Goal: Information Seeking & Learning: Learn about a topic

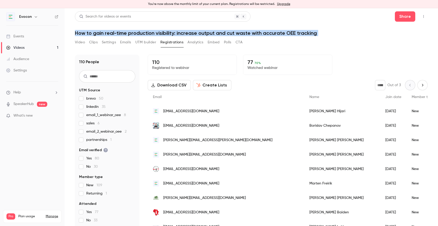
click at [31, 36] on link "Events" at bounding box center [32, 36] width 65 height 11
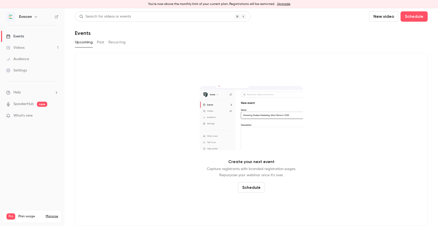
click at [102, 44] on button "Past" at bounding box center [100, 42] width 7 height 8
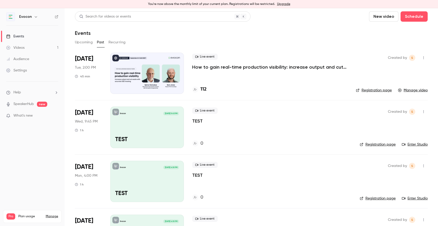
click at [211, 66] on p "How to gain real-time production visibility: increase output and cut waste with…" at bounding box center [269, 67] width 155 height 6
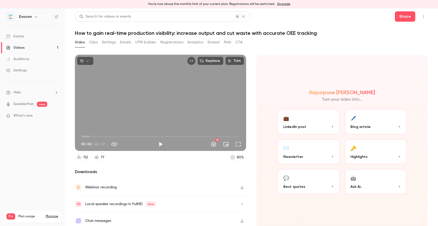
click at [176, 44] on button "Registrations" at bounding box center [171, 42] width 23 height 8
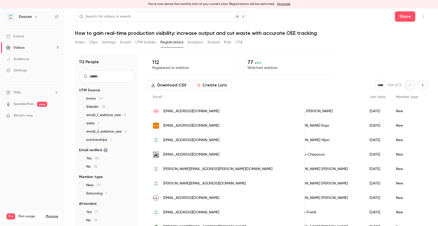
scroll to position [0, 15]
click at [197, 47] on div "Video Clips Settings Emails UTM builder Registrations Analytics Embed Polls CTA" at bounding box center [159, 43] width 168 height 10
click at [196, 42] on button "Analytics" at bounding box center [195, 42] width 16 height 8
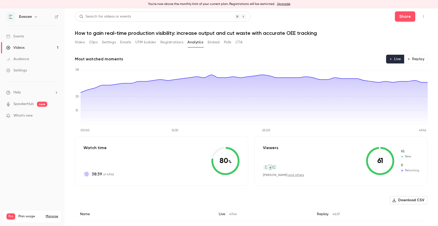
click at [216, 42] on button "Embed" at bounding box center [214, 42] width 12 height 8
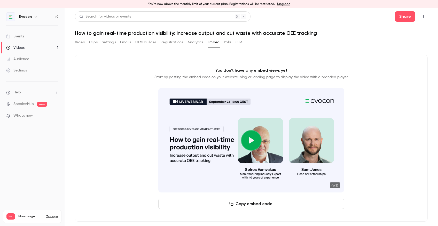
click at [227, 43] on button "Polls" at bounding box center [227, 42] width 7 height 8
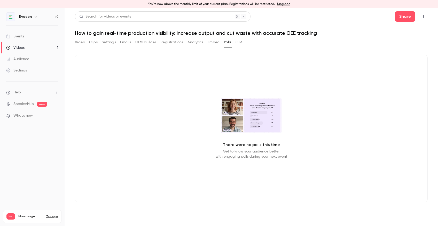
click at [114, 42] on button "Settings" at bounding box center [109, 42] width 14 height 8
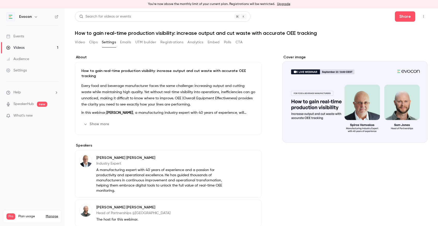
click at [96, 120] on button "Show more" at bounding box center [96, 124] width 31 height 8
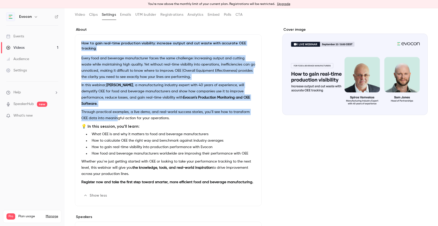
scroll to position [40, 0]
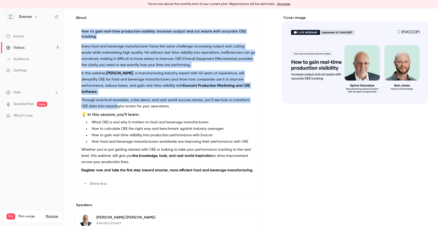
drag, startPoint x: 81, startPoint y: 70, endPoint x: 142, endPoint y: 155, distance: 104.7
click at [142, 155] on div "How to gain real-time production visibility: increase output and cut waste with…" at bounding box center [168, 108] width 187 height 172
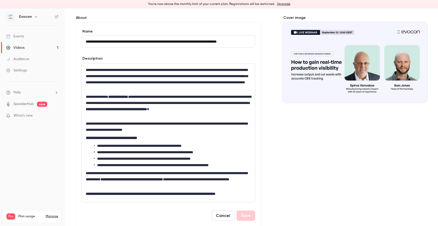
scroll to position [0, 0]
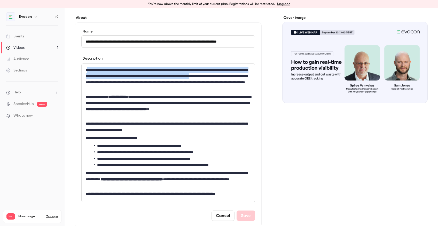
drag, startPoint x: 87, startPoint y: 69, endPoint x: 101, endPoint y: 82, distance: 19.4
click at [101, 82] on p "**********" at bounding box center [168, 79] width 165 height 25
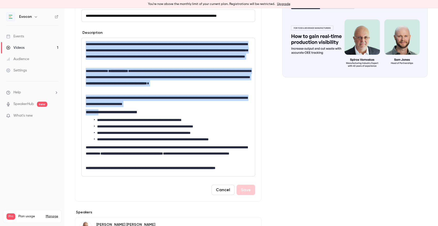
scroll to position [101, 0]
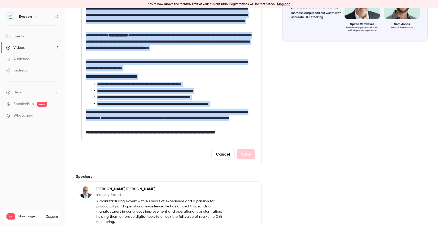
drag, startPoint x: 86, startPoint y: 68, endPoint x: 159, endPoint y: 123, distance: 90.9
click at [159, 123] on div "**********" at bounding box center [168, 71] width 173 height 138
copy div "**********"
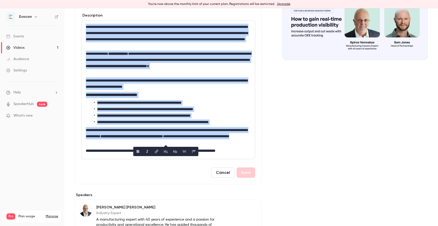
scroll to position [66, 0]
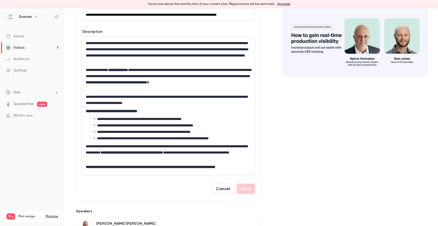
click at [288, 119] on div "Cover image" at bounding box center [354, 160] width 145 height 344
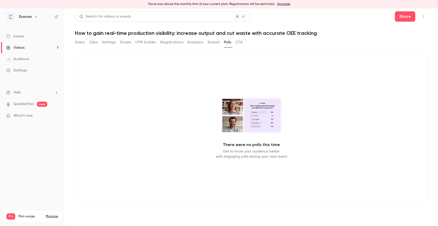
click at [176, 40] on button "Registrations" at bounding box center [171, 42] width 23 height 8
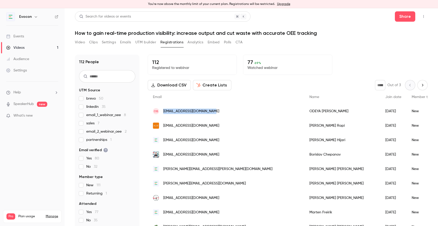
drag, startPoint x: 216, startPoint y: 111, endPoint x: 164, endPoint y: 112, distance: 52.2
click at [164, 112] on div "OB [EMAIL_ADDRESS][DOMAIN_NAME]" at bounding box center [226, 111] width 156 height 14
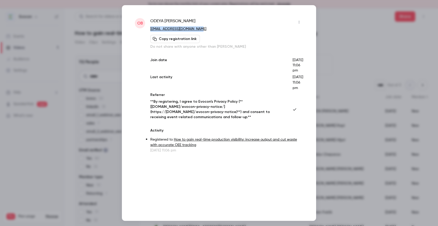
drag, startPoint x: 202, startPoint y: 29, endPoint x: 149, endPoint y: 28, distance: 53.2
click at [149, 28] on div "OB ODEYA [PERSON_NAME] [EMAIL_ADDRESS][DOMAIN_NAME] Copy registration link Do n…" at bounding box center [219, 85] width 168 height 135
copy link "[EMAIL_ADDRESS][DOMAIN_NAME]"
click at [378, 7] on div at bounding box center [219, 113] width 438 height 226
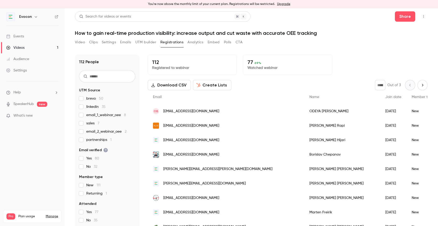
drag, startPoint x: 227, startPoint y: 126, endPoint x: 164, endPoint y: 125, distance: 63.3
click at [164, 125] on div "[EMAIL_ADDRESS][DOMAIN_NAME]" at bounding box center [226, 126] width 156 height 14
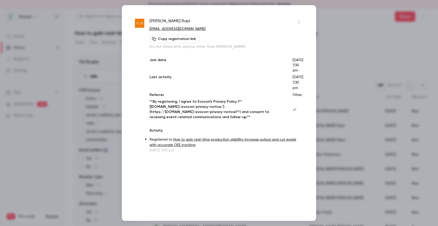
drag, startPoint x: 217, startPoint y: 30, endPoint x: 149, endPoint y: 29, distance: 67.4
click at [149, 29] on p "[EMAIL_ADDRESS][DOMAIN_NAME]" at bounding box center [226, 28] width 154 height 5
copy link "[EMAIL_ADDRESS][DOMAIN_NAME]"
click at [371, 14] on div at bounding box center [219, 113] width 438 height 226
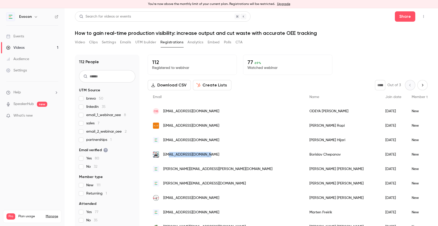
drag, startPoint x: 217, startPoint y: 155, endPoint x: 169, endPoint y: 155, distance: 47.5
click at [169, 155] on div "[EMAIL_ADDRESS][DOMAIN_NAME]" at bounding box center [226, 154] width 156 height 14
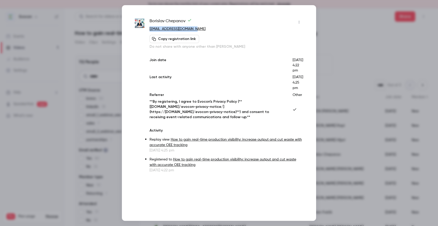
drag, startPoint x: 203, startPoint y: 30, endPoint x: 150, endPoint y: 30, distance: 53.4
click at [150, 30] on p "[EMAIL_ADDRESS][DOMAIN_NAME]" at bounding box center [226, 28] width 154 height 5
copy link "[EMAIL_ADDRESS][DOMAIN_NAME]"
click at [334, 24] on div at bounding box center [219, 113] width 438 height 226
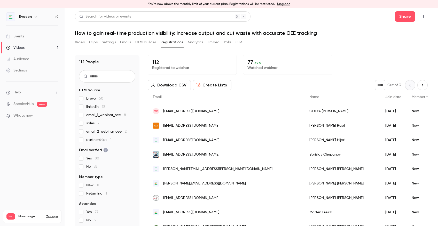
click at [32, 34] on link "Events" at bounding box center [32, 36] width 65 height 11
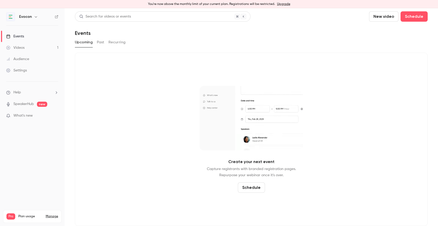
click at [29, 60] on link "Audience" at bounding box center [32, 58] width 65 height 11
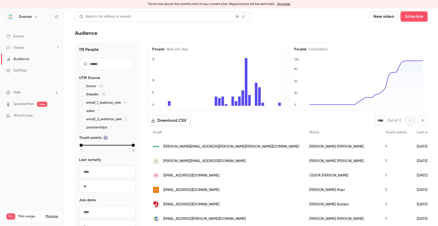
click at [27, 47] on link "Videos 1" at bounding box center [32, 47] width 65 height 11
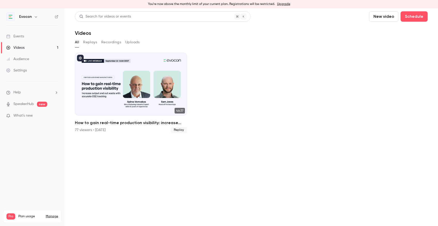
click at [140, 175] on section "Search for videos or events New video Schedule Videos All Replays Recordings Up…" at bounding box center [251, 117] width 353 height 212
click at [87, 45] on button "Replays" at bounding box center [90, 42] width 14 height 8
click at [23, 34] on div "Events" at bounding box center [15, 36] width 18 height 5
